Goal: Transaction & Acquisition: Download file/media

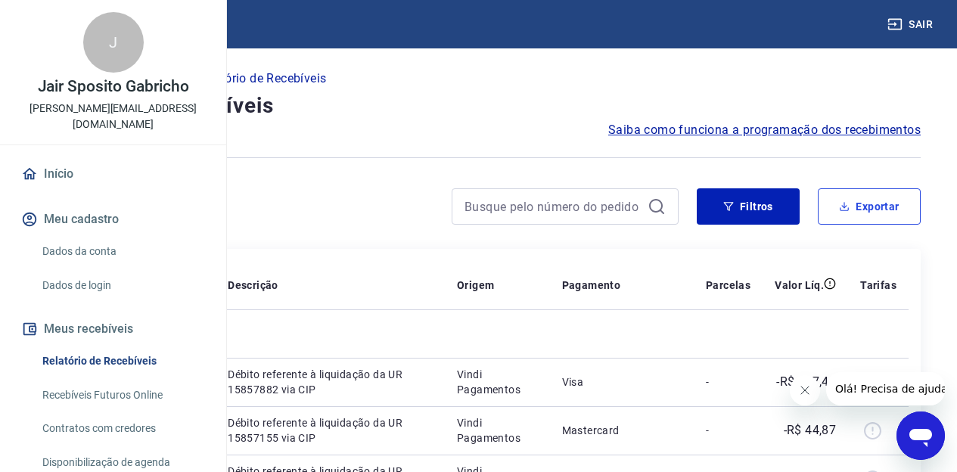
click at [870, 199] on button "Exportar" at bounding box center [869, 206] width 103 height 36
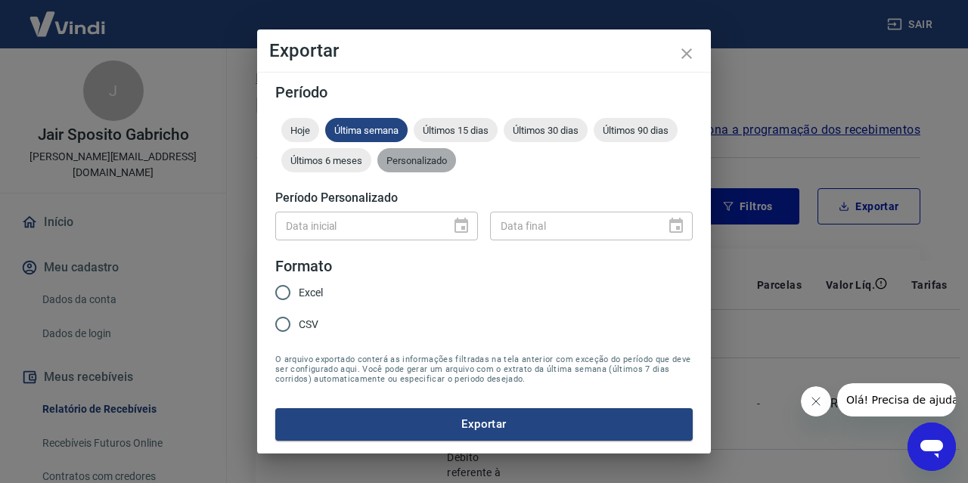
click at [437, 163] on span "Personalizado" at bounding box center [417, 160] width 79 height 11
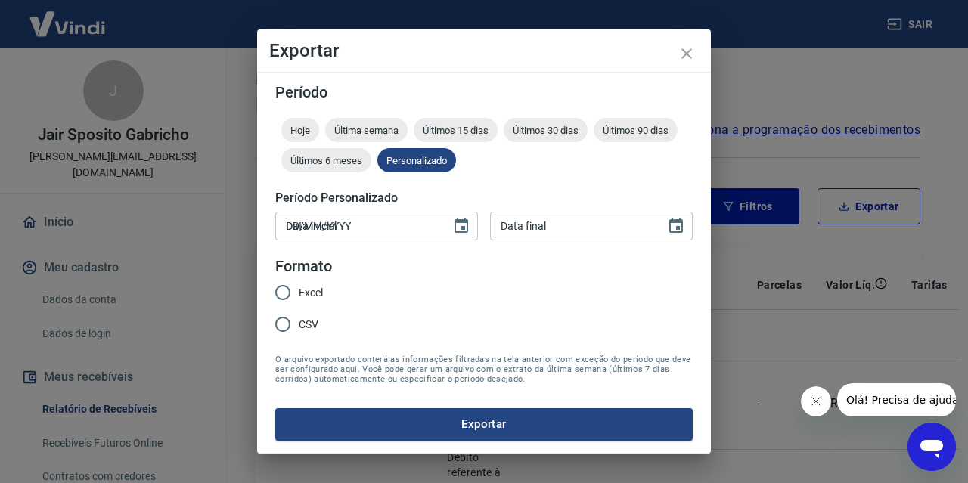
click at [312, 232] on input "DD/MM/YYYY" at bounding box center [357, 226] width 165 height 28
type input "[DATE]"
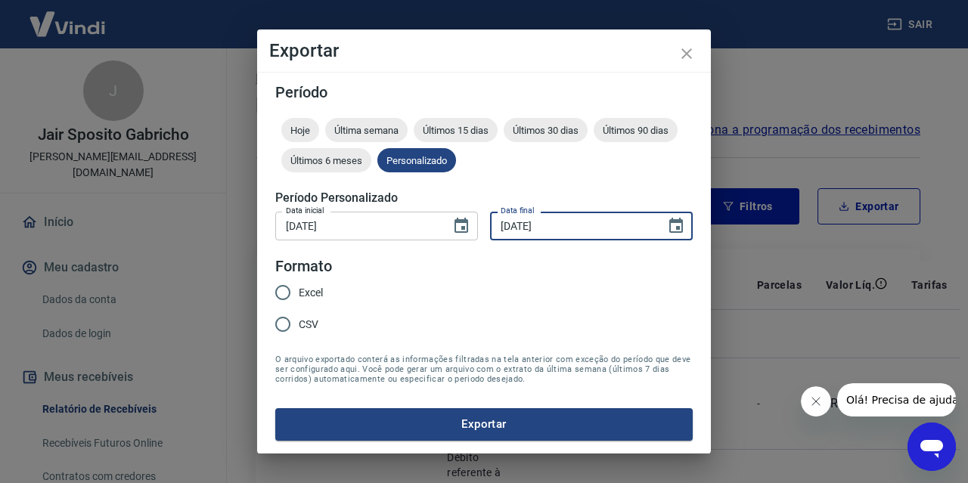
type input "[DATE]"
click at [297, 290] on input "Excel" at bounding box center [283, 293] width 32 height 32
radio input "true"
click at [484, 418] on button "Exportar" at bounding box center [484, 425] width 418 height 32
